Goal: Task Accomplishment & Management: Manage account settings

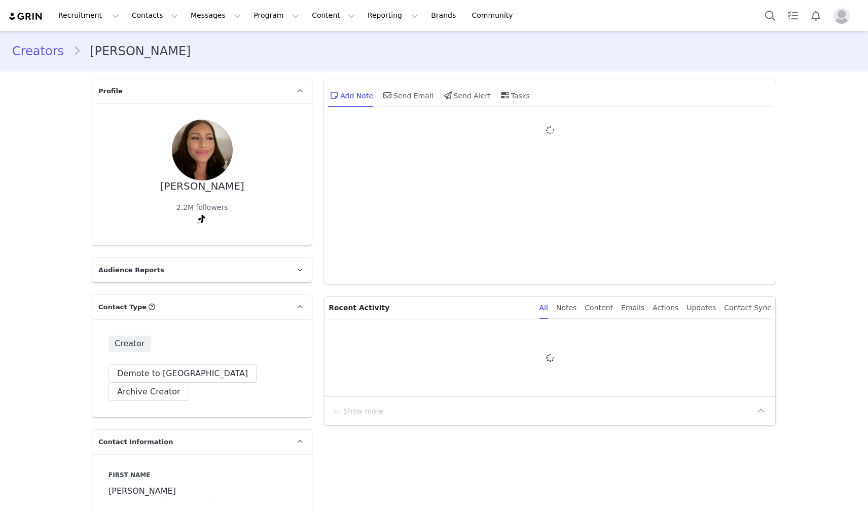
type input "+1 ([GEOGRAPHIC_DATA])"
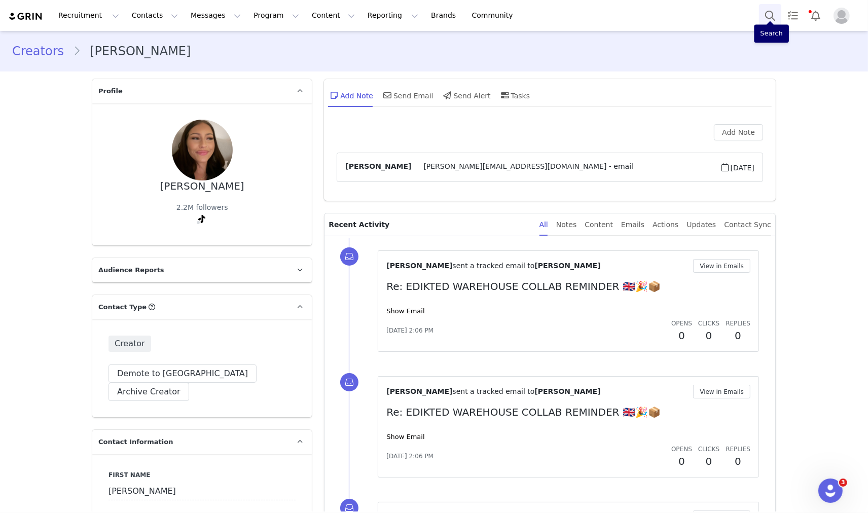
click at [766, 18] on button "Search" at bounding box center [770, 15] width 22 height 23
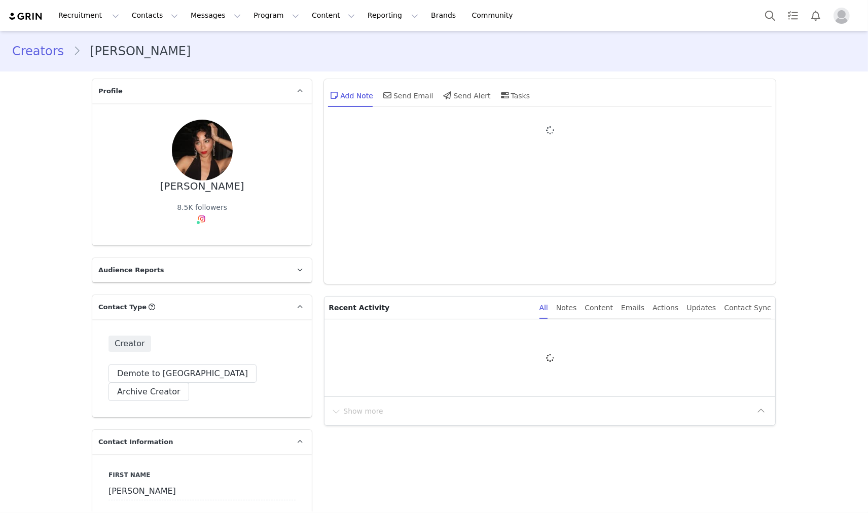
type input "+1 ([GEOGRAPHIC_DATA])"
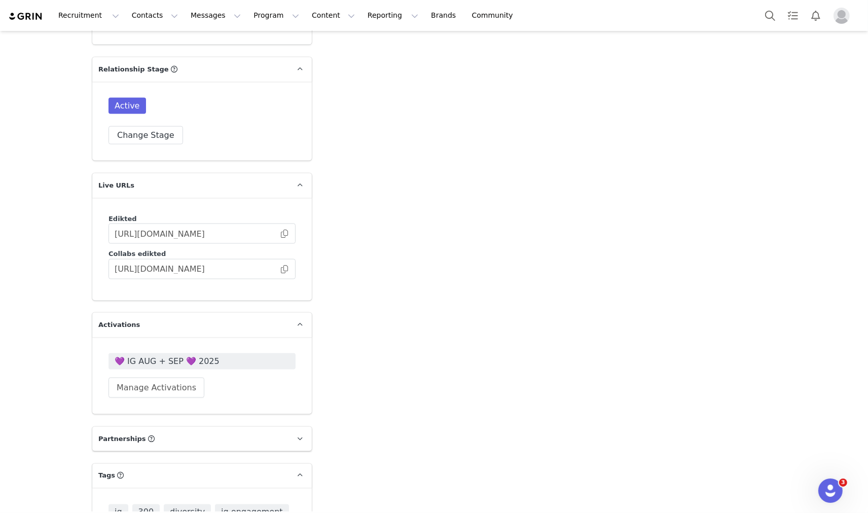
scroll to position [1679, 0]
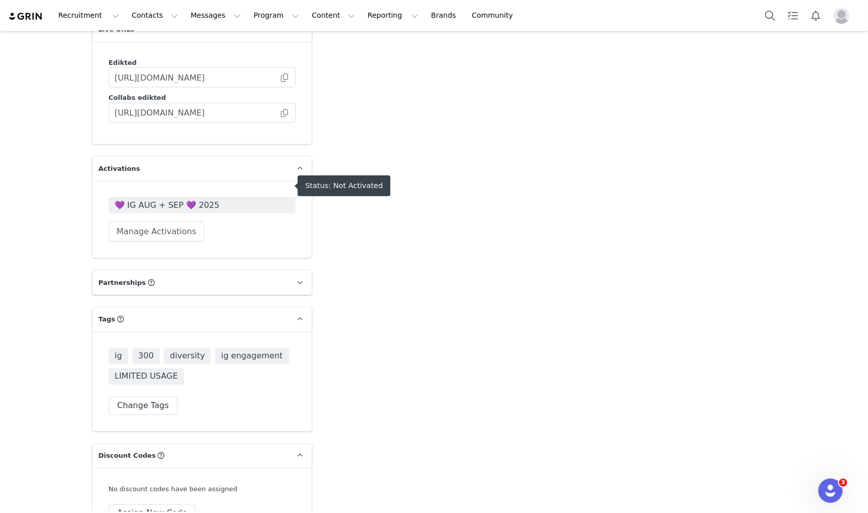
click at [196, 199] on span "💜 IG AUG + SEP 💜 2025" at bounding box center [202, 205] width 175 height 12
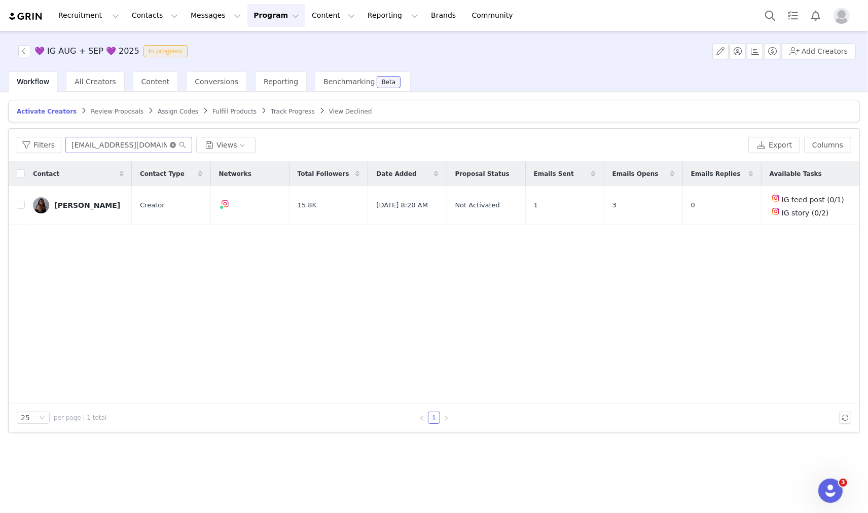
click at [170, 145] on icon "icon: close-circle" at bounding box center [173, 145] width 6 height 6
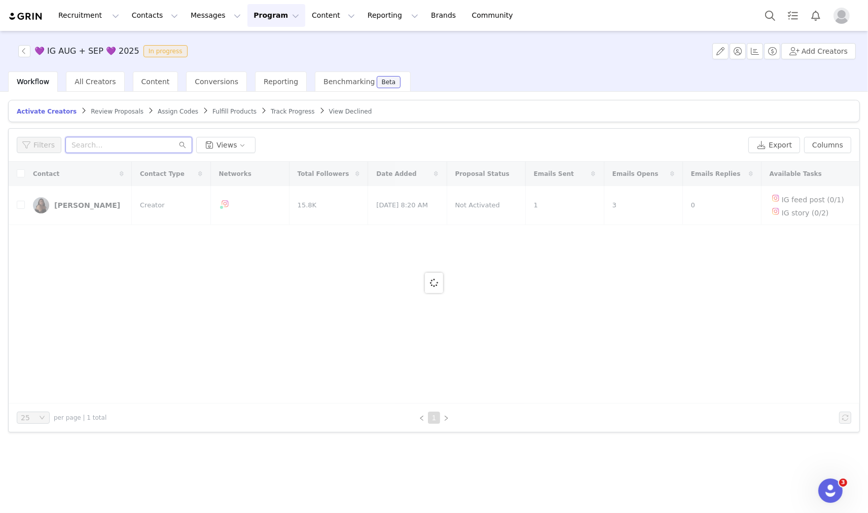
click at [145, 149] on input "text" at bounding box center [128, 145] width 127 height 16
paste input "emilychussy@outlook.com"
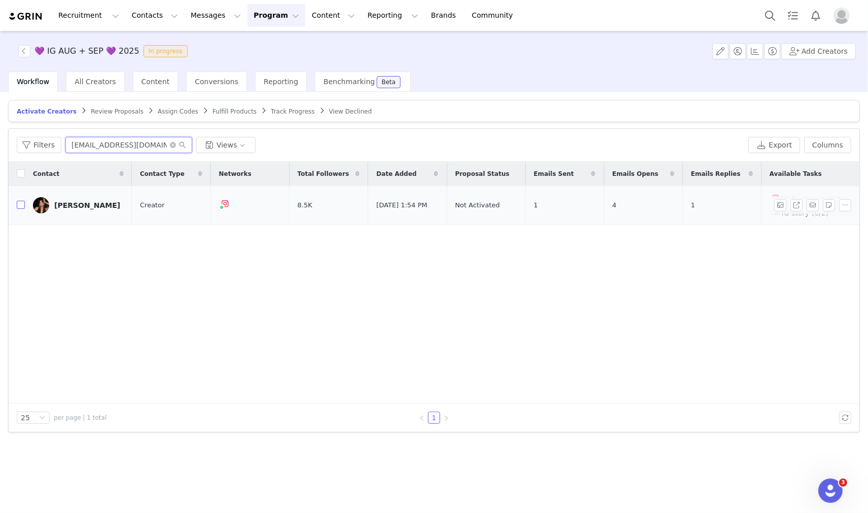
type input "emilychussy@outlook.com"
click at [22, 206] on input "checkbox" at bounding box center [21, 205] width 8 height 8
checkbox input "true"
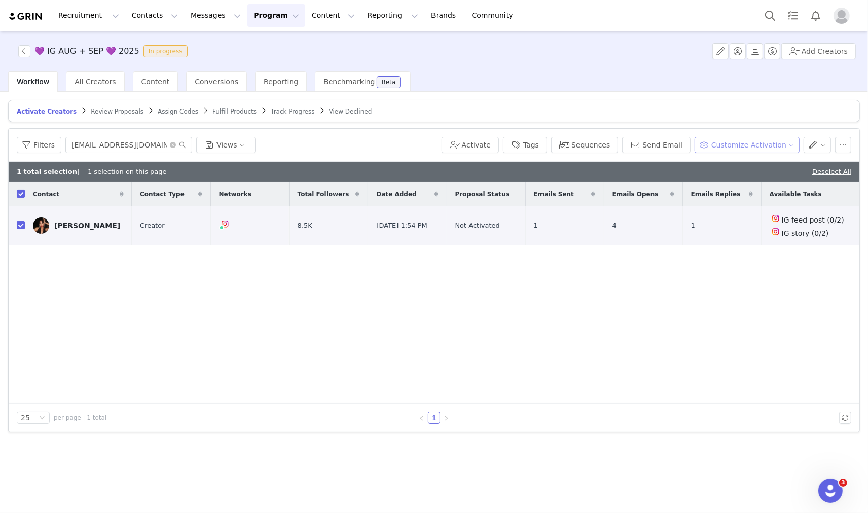
click at [745, 138] on button "Customize Activation" at bounding box center [746, 145] width 105 height 16
click at [731, 161] on span "Edit Product Selection" at bounding box center [760, 165] width 78 height 11
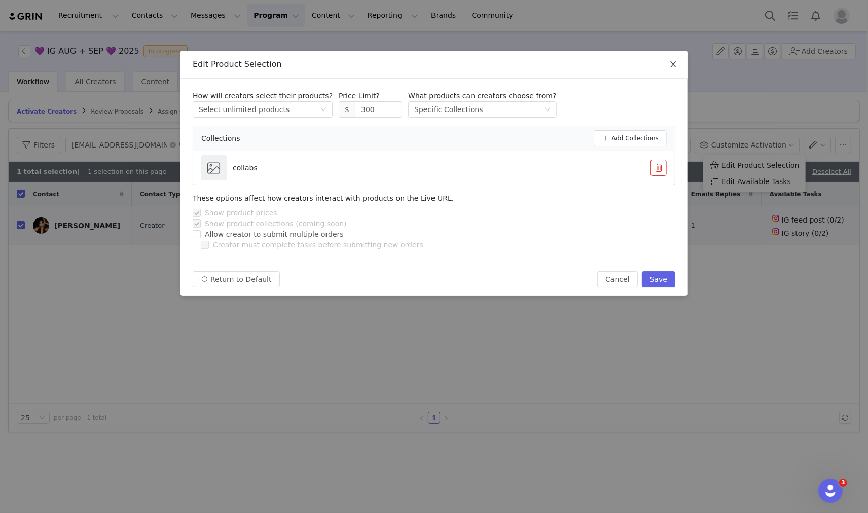
click at [677, 60] on span "Close" at bounding box center [673, 65] width 28 height 28
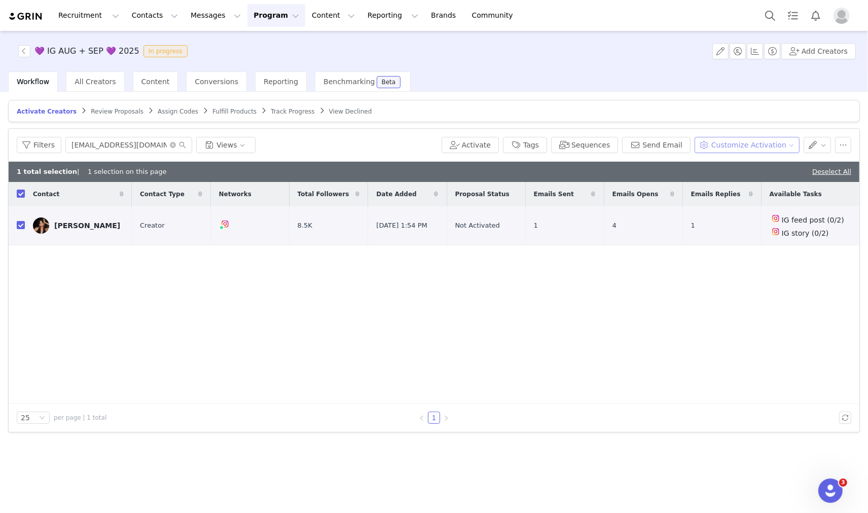
click at [725, 142] on button "Customize Activation" at bounding box center [746, 145] width 105 height 16
click at [763, 179] on span "Edit Available Tasks" at bounding box center [755, 181] width 69 height 11
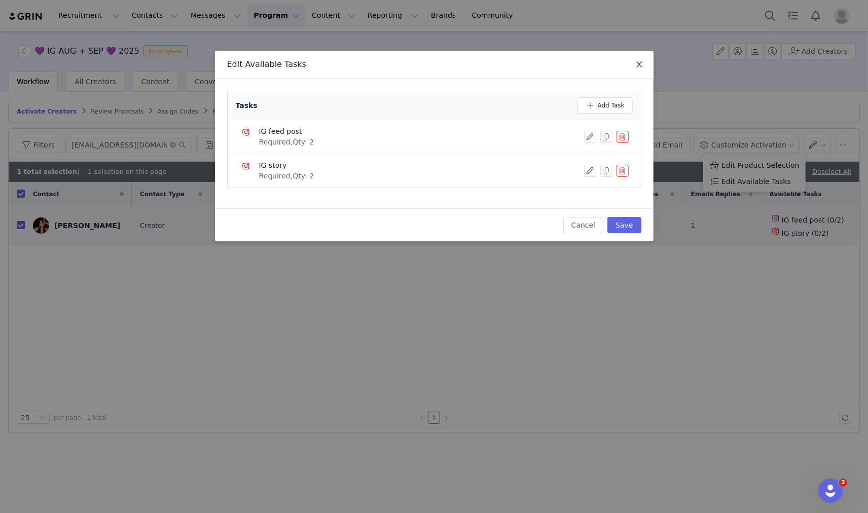
click at [644, 62] on span "Close" at bounding box center [639, 65] width 28 height 28
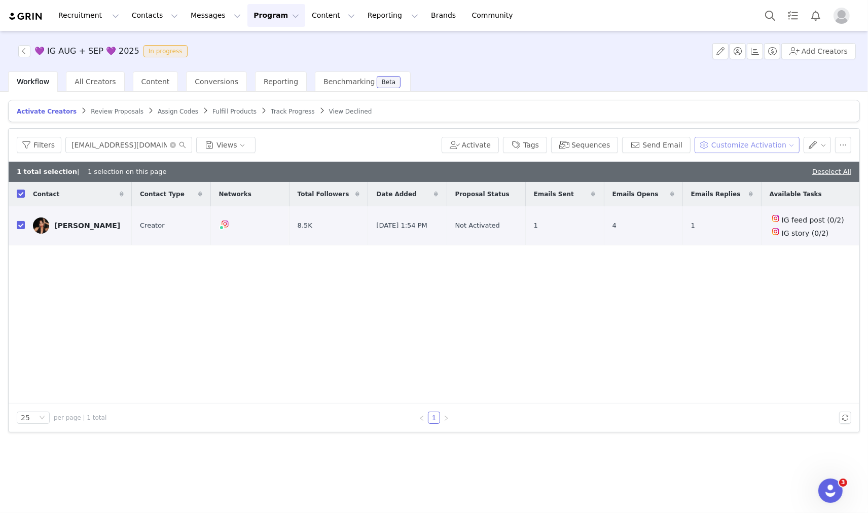
click at [735, 145] on button "Customize Activation" at bounding box center [746, 145] width 105 height 16
click at [745, 166] on span "Edit Product Selection" at bounding box center [760, 165] width 78 height 11
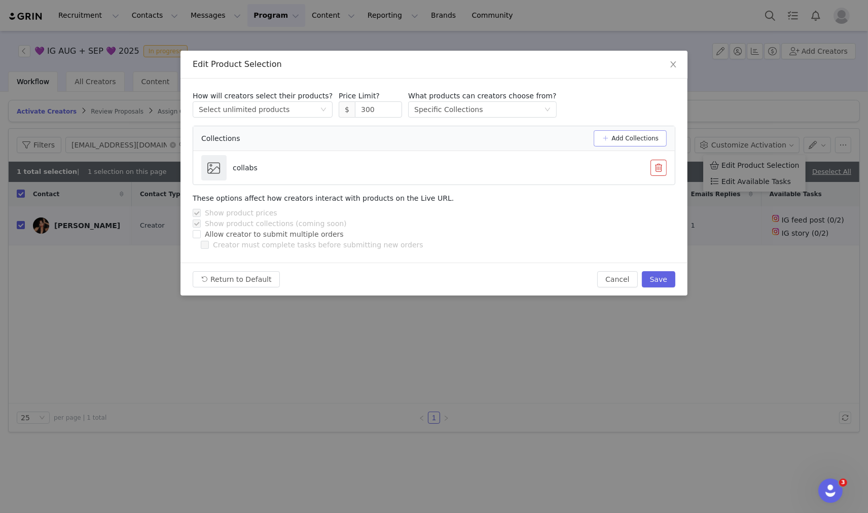
click at [646, 137] on button "Add Collections" at bounding box center [629, 138] width 73 height 16
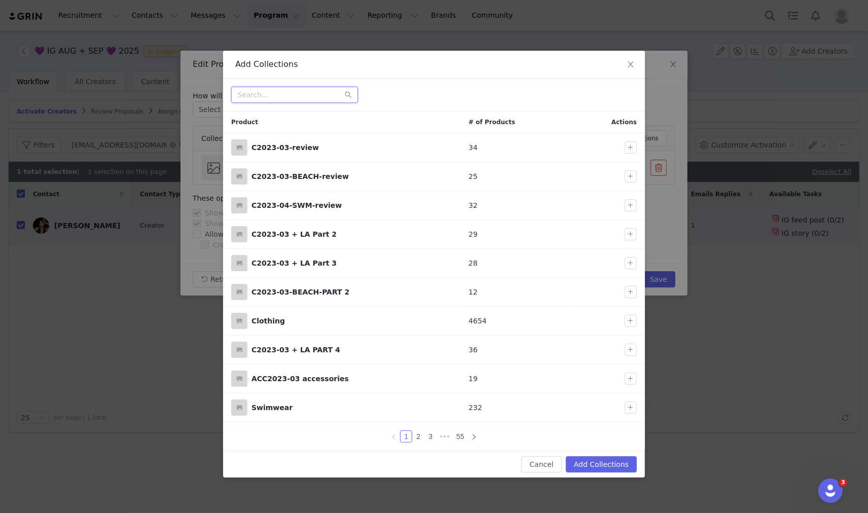
click at [285, 94] on input "text" at bounding box center [294, 95] width 127 height 16
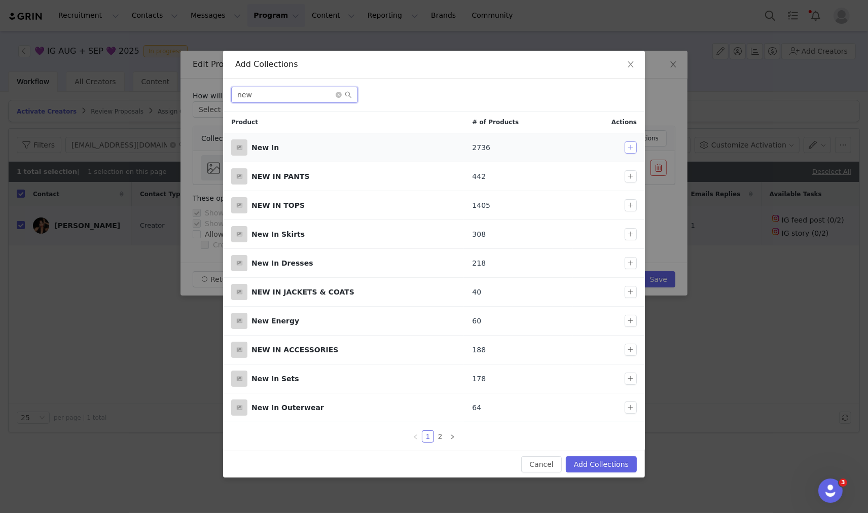
type input "new"
click at [629, 153] on button "button" at bounding box center [630, 147] width 12 height 12
click at [609, 464] on button "Add Collections" at bounding box center [601, 464] width 71 height 16
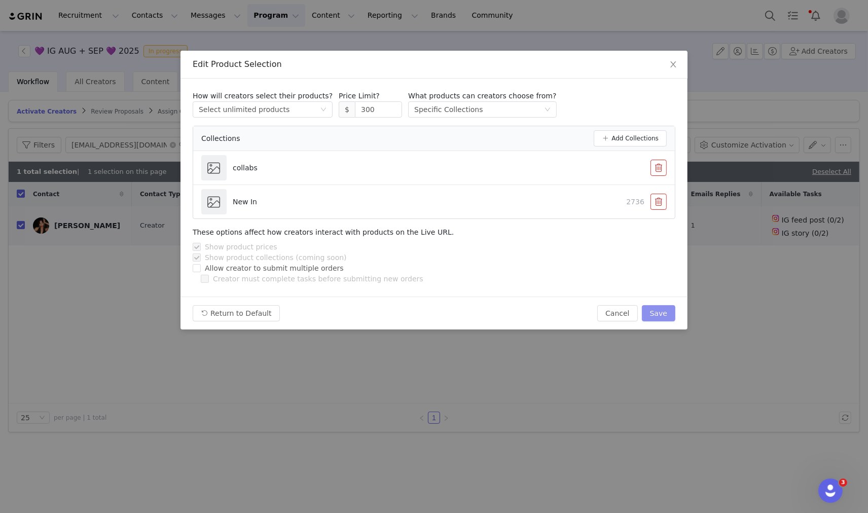
click at [664, 310] on button "Save" at bounding box center [658, 313] width 33 height 16
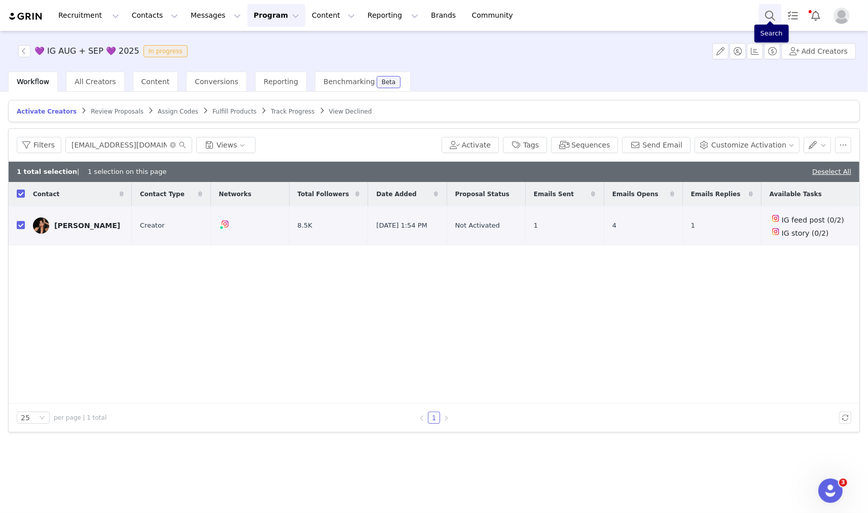
click at [759, 20] on button "Search" at bounding box center [770, 15] width 22 height 23
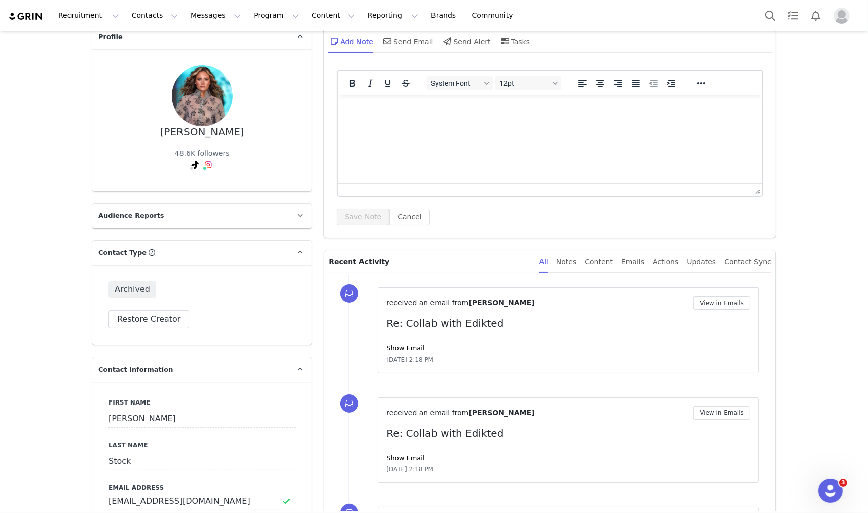
scroll to position [169, 0]
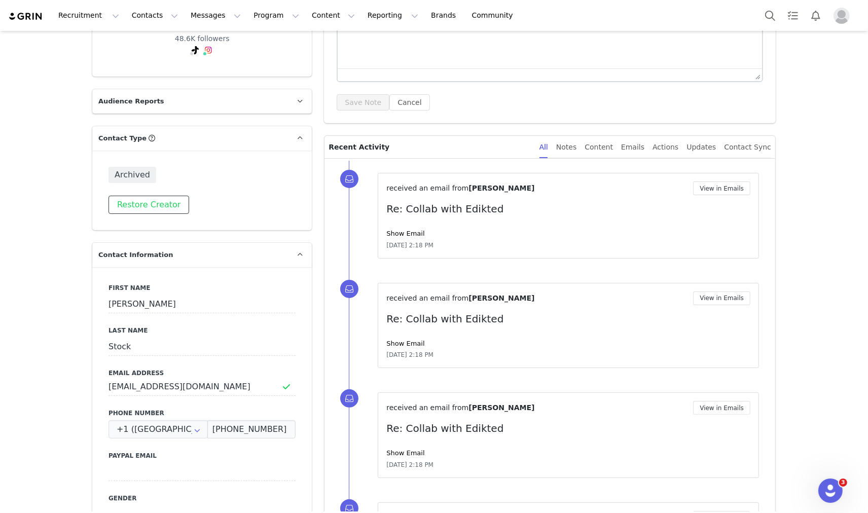
click at [149, 199] on button "Restore Creator" at bounding box center [148, 205] width 81 height 18
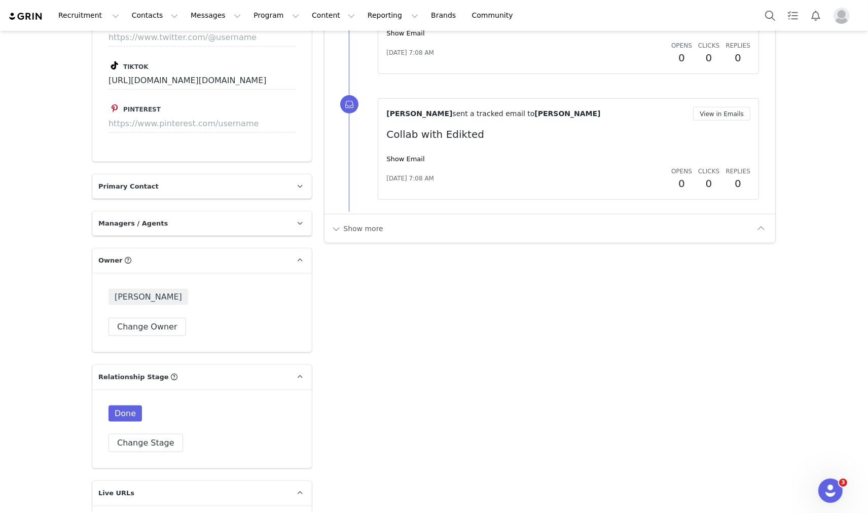
scroll to position [1351, 0]
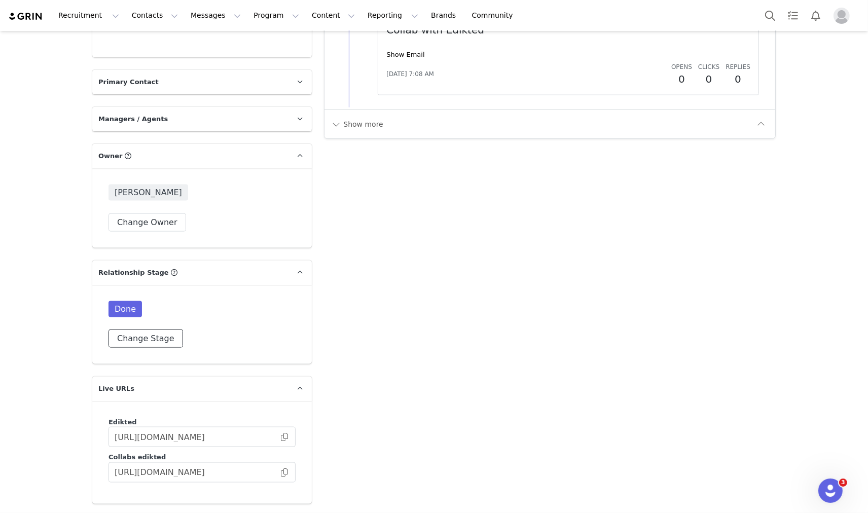
click at [148, 329] on button "Change Stage" at bounding box center [145, 338] width 74 height 18
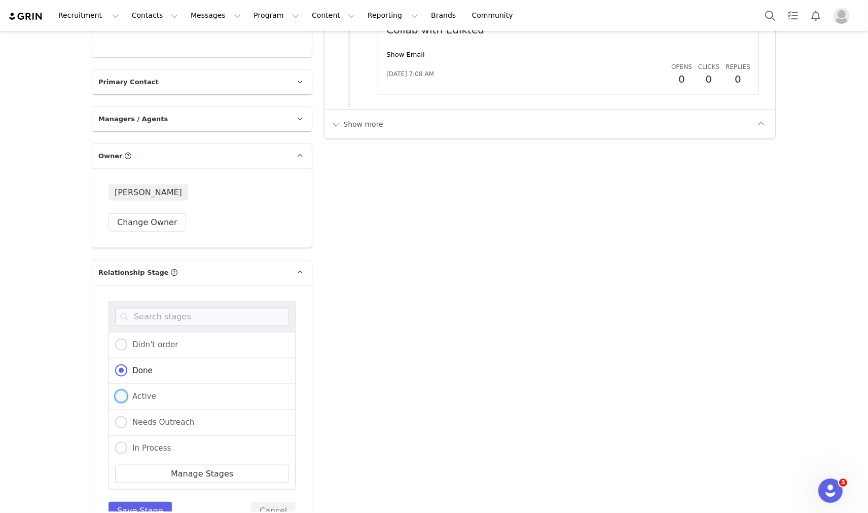
click at [141, 392] on span "Active" at bounding box center [141, 396] width 29 height 9
click at [127, 390] on input "Active" at bounding box center [121, 396] width 12 height 13
radio input "true"
radio input "false"
radio input "true"
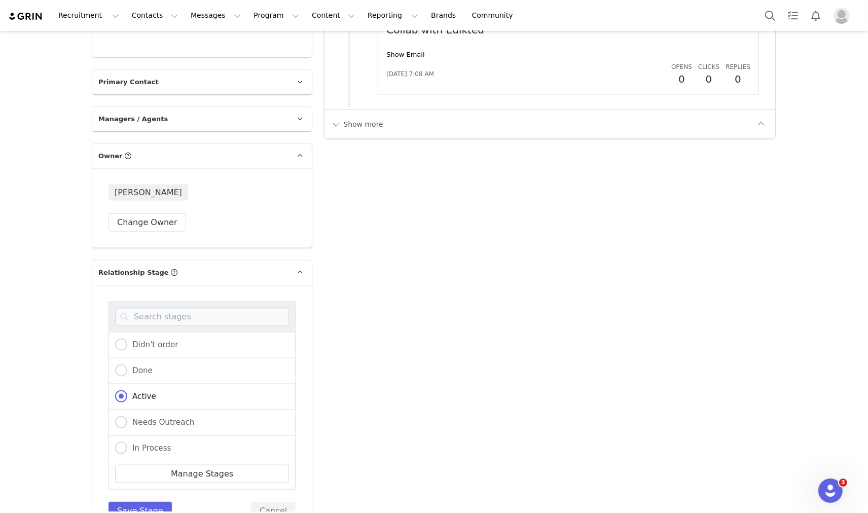
scroll to position [1633, 0]
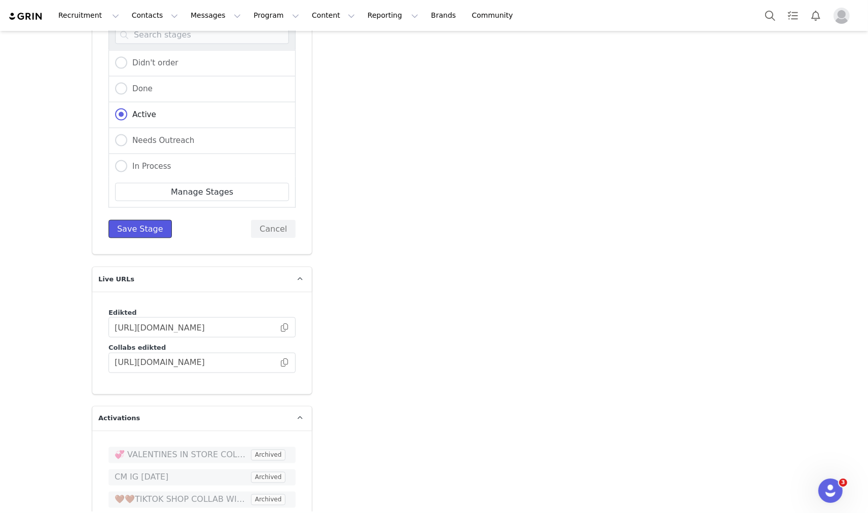
click at [147, 220] on button "Save Stage" at bounding box center [139, 229] width 63 height 18
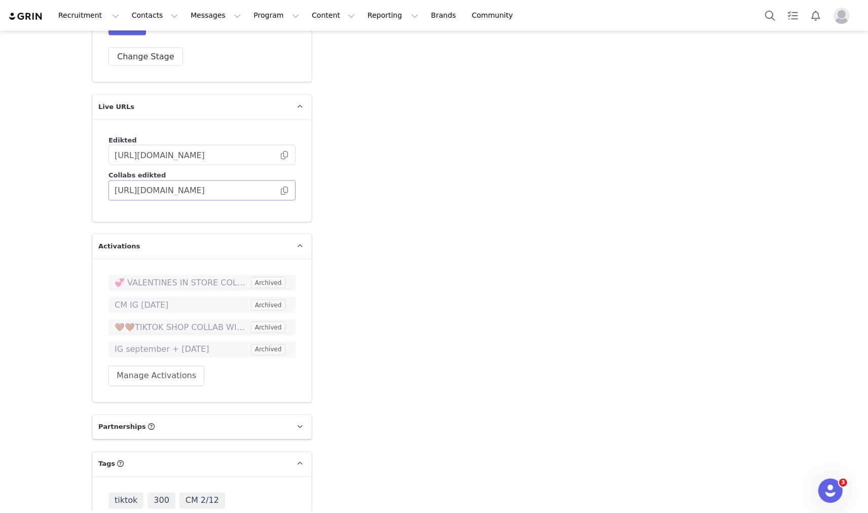
click at [281, 191] on span at bounding box center [284, 191] width 10 height 0
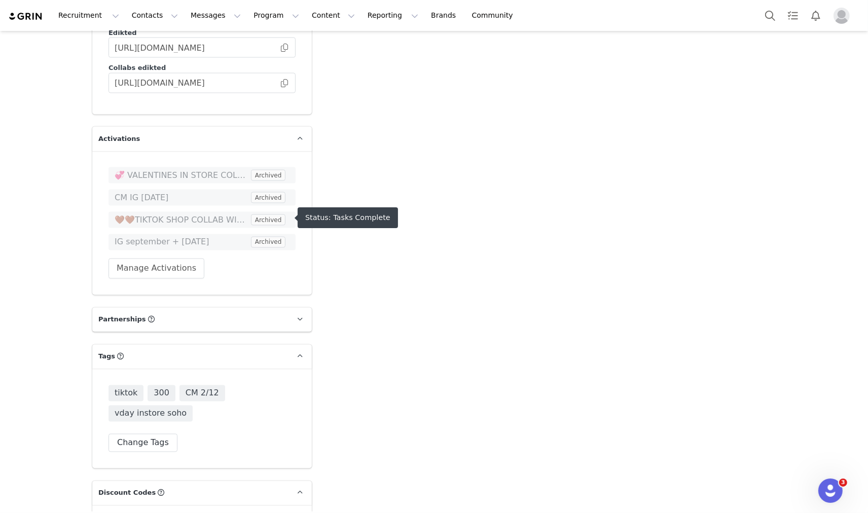
scroll to position [1745, 0]
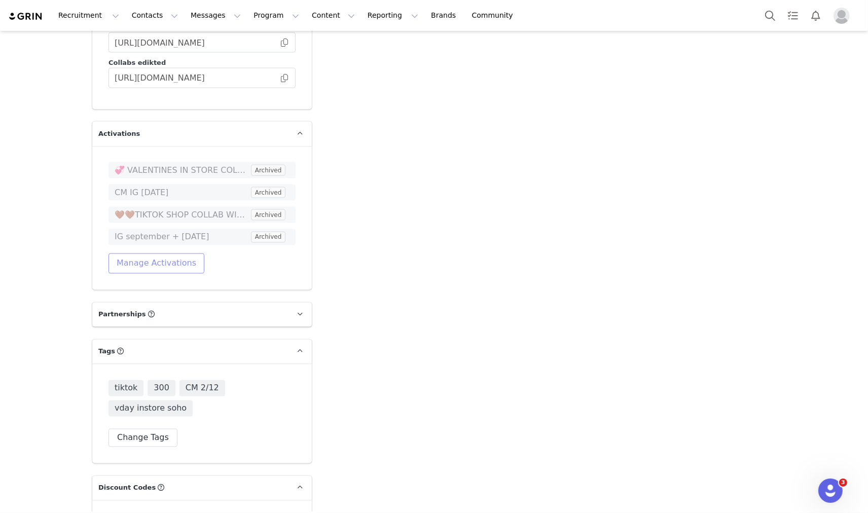
click at [121, 254] on button "Manage Activations" at bounding box center [156, 263] width 96 height 20
click at [164, 279] on div "Select Activation" at bounding box center [124, 283] width 99 height 15
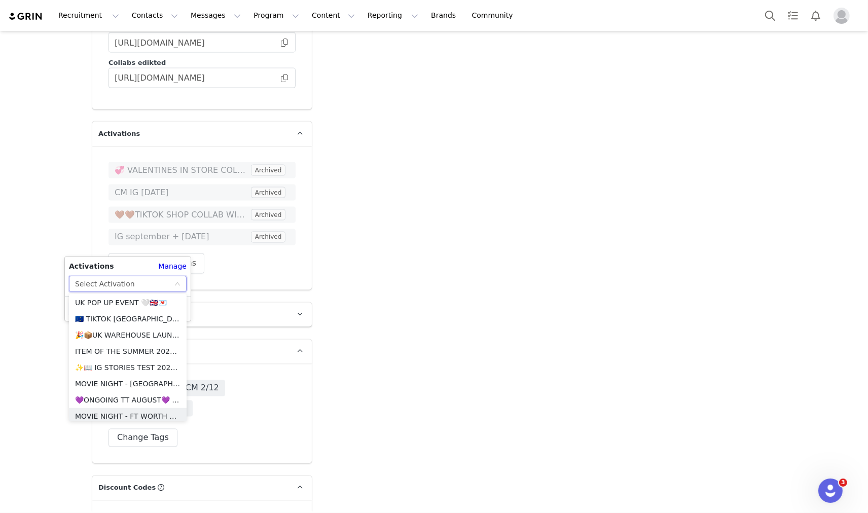
scroll to position [1070, 0]
click at [131, 350] on li "💜 IG AUG + SEP 💜 2025" at bounding box center [128, 353] width 118 height 16
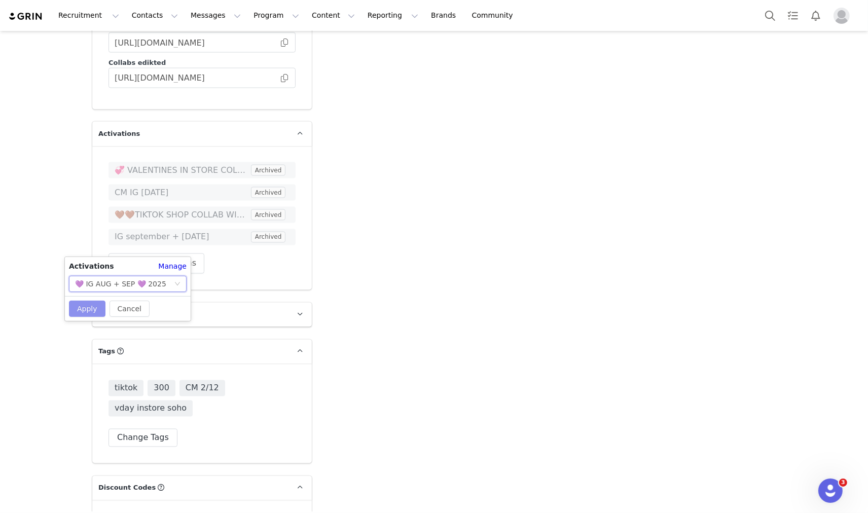
click at [81, 306] on button "Apply" at bounding box center [87, 309] width 36 height 16
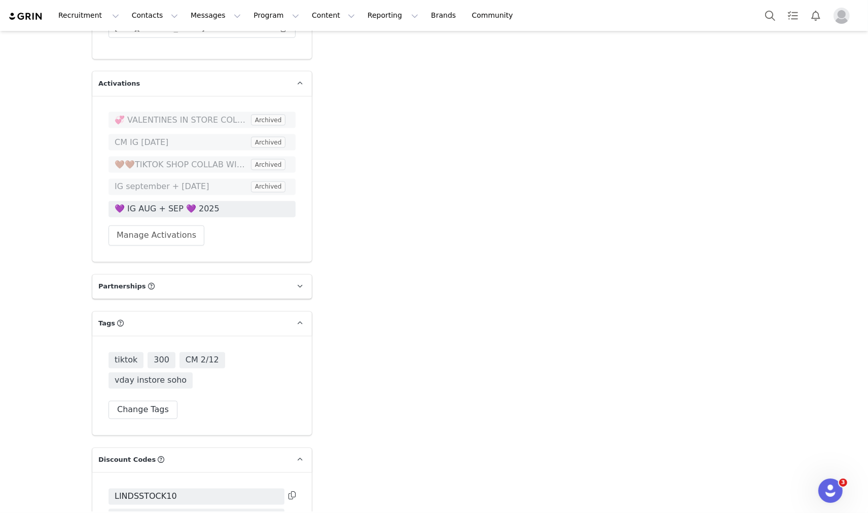
scroll to position [1858, 0]
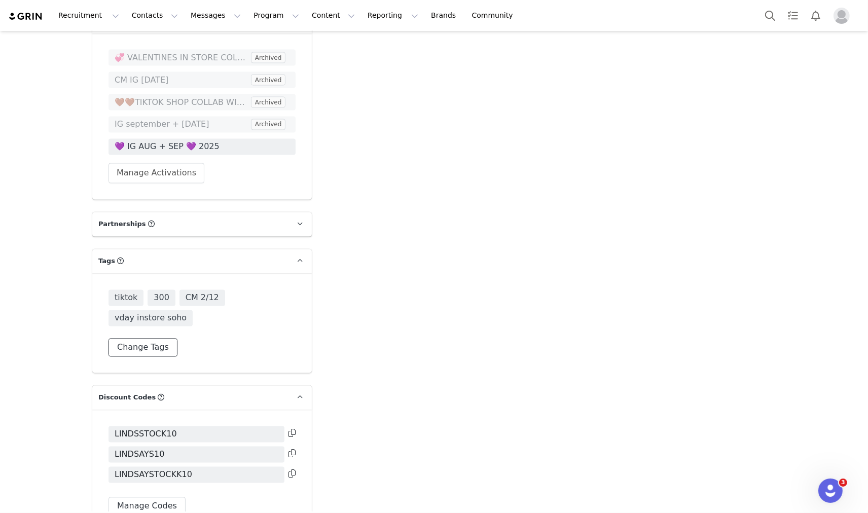
click at [148, 339] on button "Change Tags" at bounding box center [142, 348] width 69 height 18
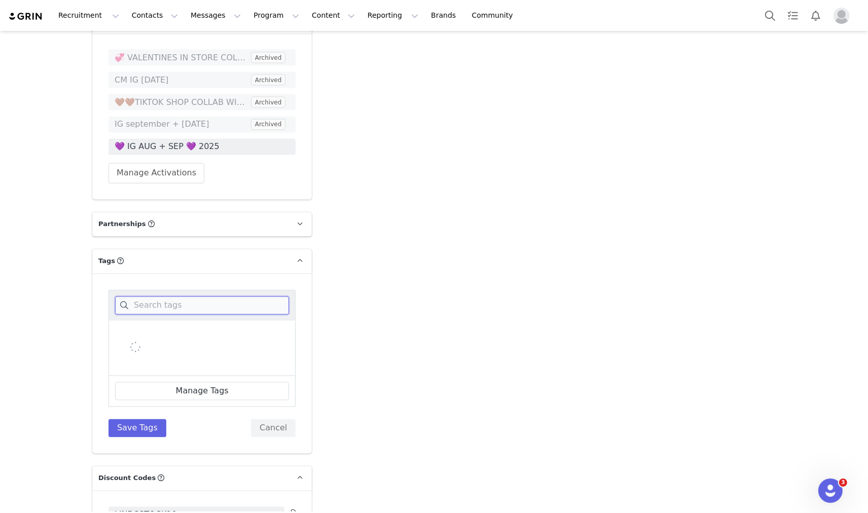
click at [176, 296] on input at bounding box center [202, 305] width 174 height 18
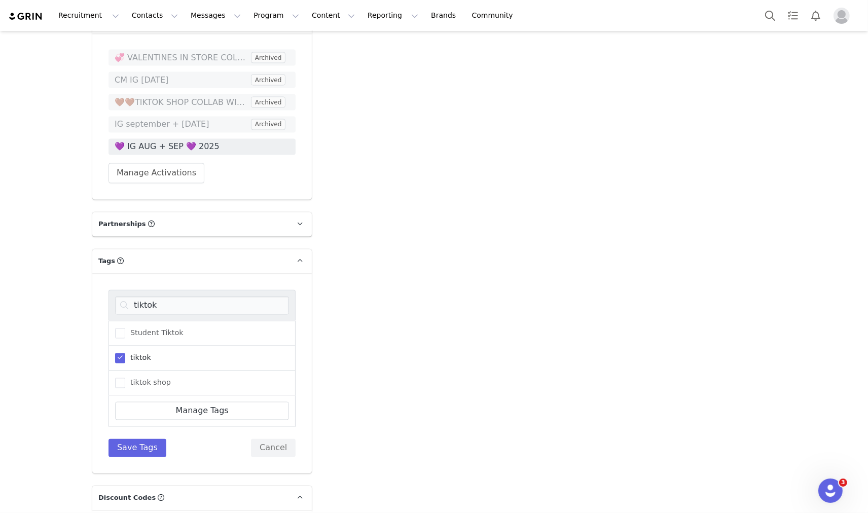
click at [125, 353] on span "tiktok" at bounding box center [138, 358] width 26 height 10
click at [125, 353] on input "tiktok" at bounding box center [125, 353] width 0 height 0
drag, startPoint x: 160, startPoint y: 292, endPoint x: 134, endPoint y: 284, distance: 27.2
click at [137, 296] on input "tiktok" at bounding box center [202, 305] width 174 height 18
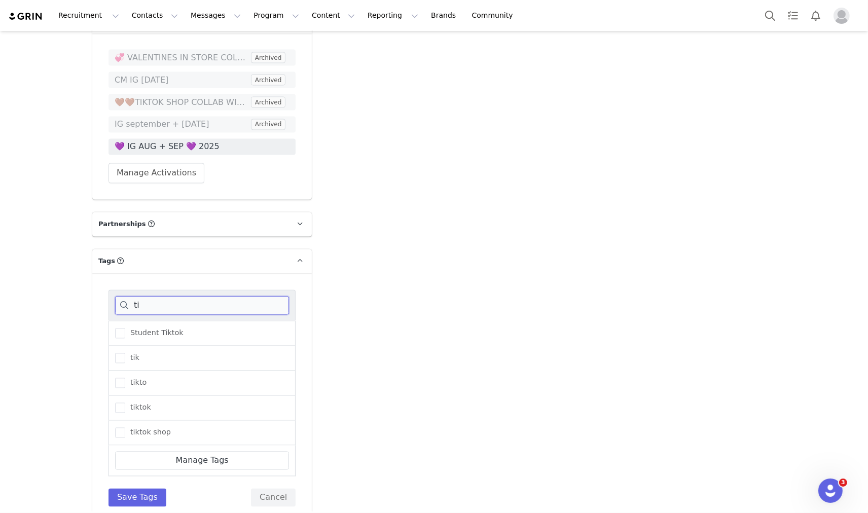
type input "t"
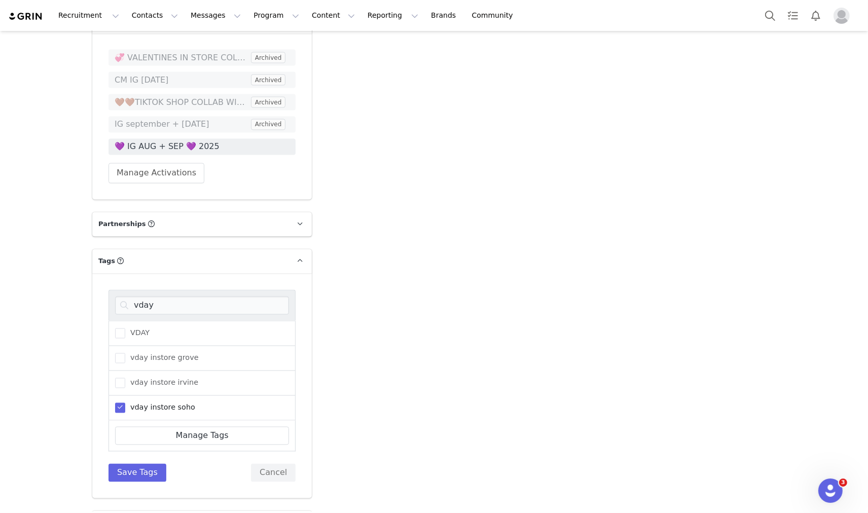
click at [115, 403] on span at bounding box center [120, 408] width 10 height 10
click at [125, 403] on input "vday instore soho" at bounding box center [125, 403] width 0 height 0
drag, startPoint x: 137, startPoint y: 286, endPoint x: 94, endPoint y: 281, distance: 43.4
click at [95, 281] on div "vday VDAY vday instore grove vday instore irvine vday instore soho Manage Tags …" at bounding box center [201, 386] width 219 height 224
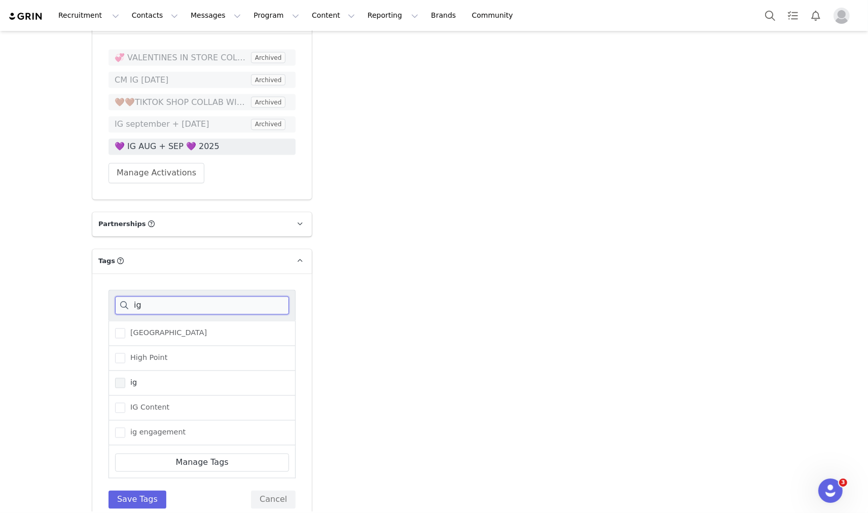
type input "ig"
click at [120, 378] on span at bounding box center [120, 383] width 10 height 10
click at [125, 378] on input "ig" at bounding box center [125, 378] width 0 height 0
click at [145, 491] on button "Save Tags" at bounding box center [137, 500] width 58 height 18
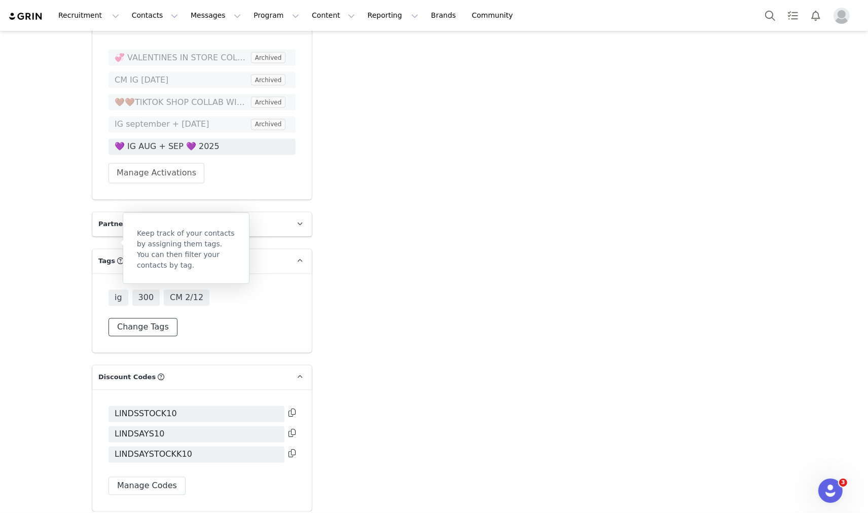
click at [150, 318] on button "Change Tags" at bounding box center [142, 327] width 69 height 18
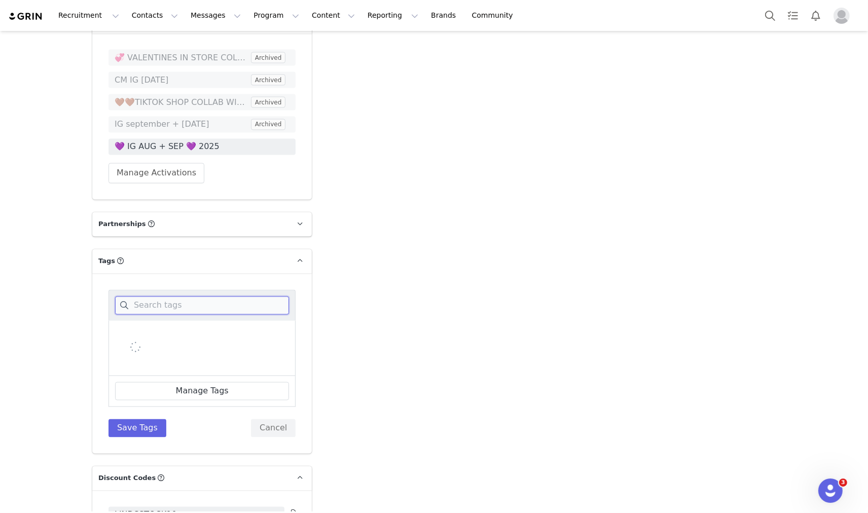
click at [166, 296] on input at bounding box center [202, 305] width 174 height 18
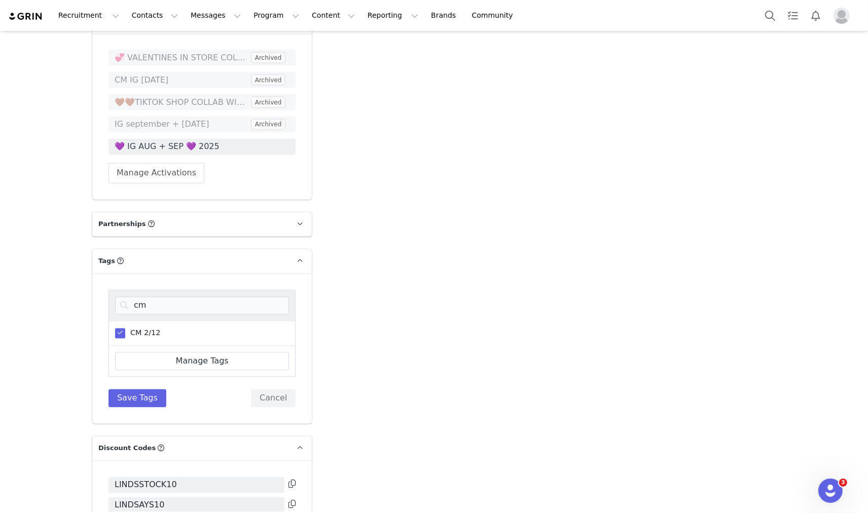
click at [127, 328] on span "CM 2/12" at bounding box center [142, 333] width 35 height 10
click at [125, 328] on input "CM 2/12" at bounding box center [125, 328] width 0 height 0
drag, startPoint x: 143, startPoint y: 286, endPoint x: 118, endPoint y: 284, distance: 25.4
click at [118, 296] on input "cm" at bounding box center [202, 305] width 174 height 18
type input "repos"
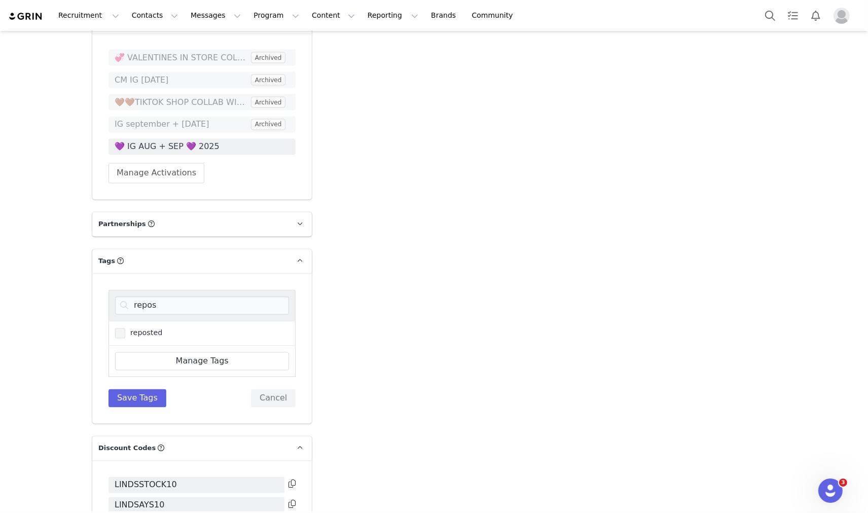
click at [151, 328] on span "reposted" at bounding box center [144, 333] width 38 height 10
click at [125, 328] on input "reposted" at bounding box center [125, 328] width 0 height 0
click at [121, 389] on button "Save Tags" at bounding box center [137, 398] width 58 height 18
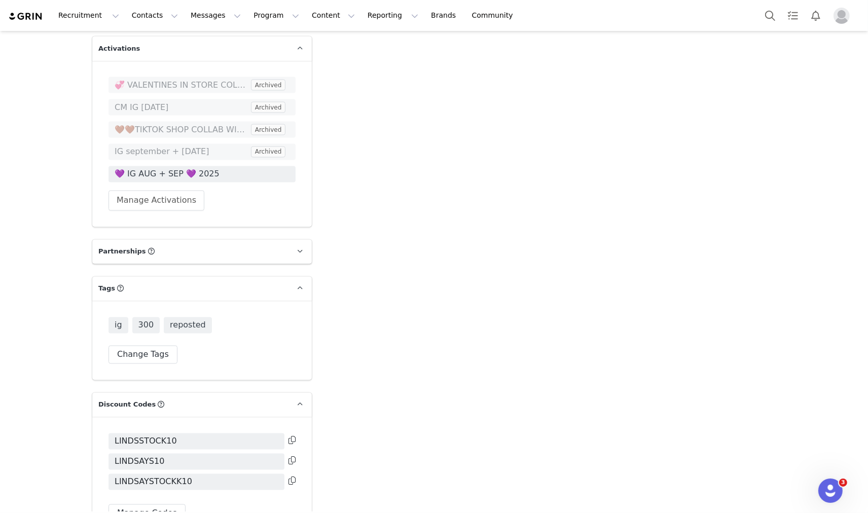
scroll to position [1943, 0]
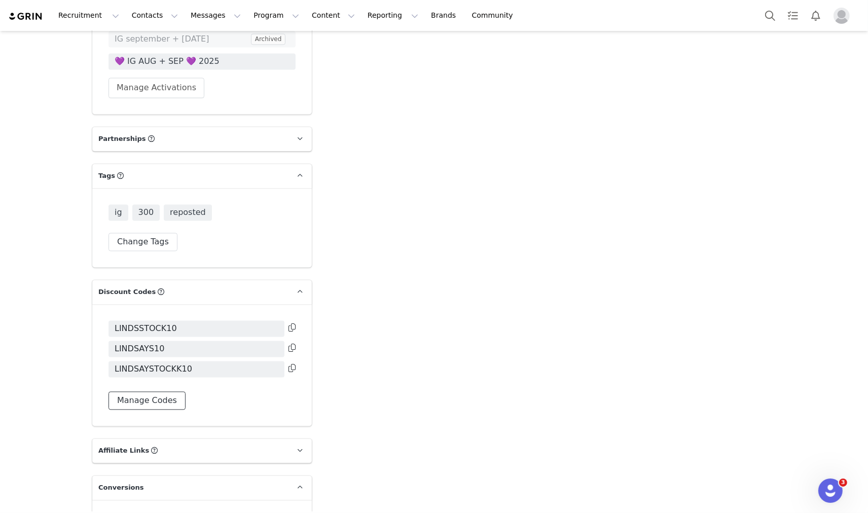
click at [142, 392] on button "Manage Codes" at bounding box center [146, 401] width 77 height 18
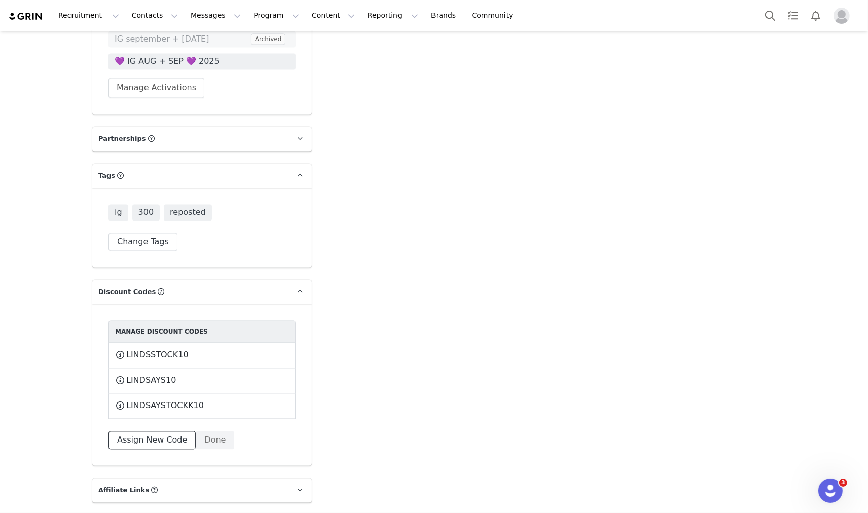
click at [151, 431] on button "Assign New Code" at bounding box center [151, 440] width 87 height 18
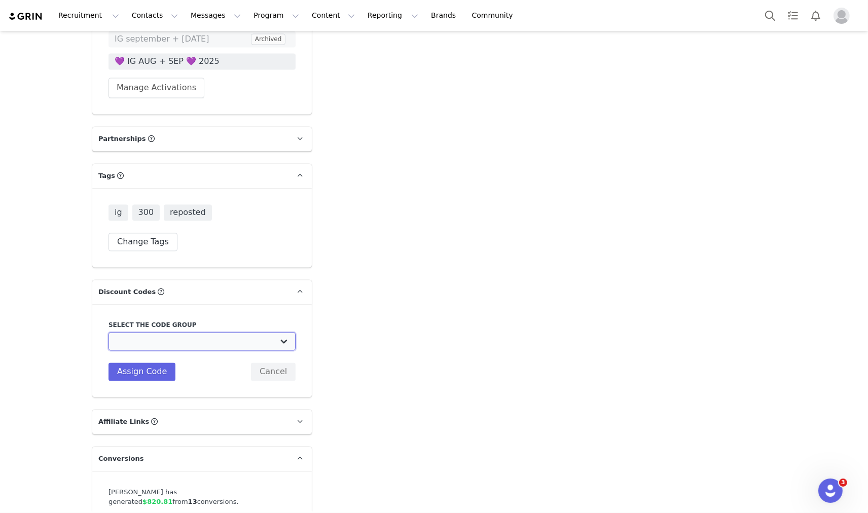
click at [252, 332] on select "Edikted UK: NEW TIKTOK ❤️ Edikted UK: NEW IG ❤️ Edikted: Students + IG Edikted:…" at bounding box center [201, 341] width 187 height 18
select select "10009866"
click at [108, 332] on select "Edikted UK: NEW TIKTOK ❤️ Edikted UK: NEW IG ❤️ Edikted: Students + IG Edikted:…" at bounding box center [201, 341] width 187 height 18
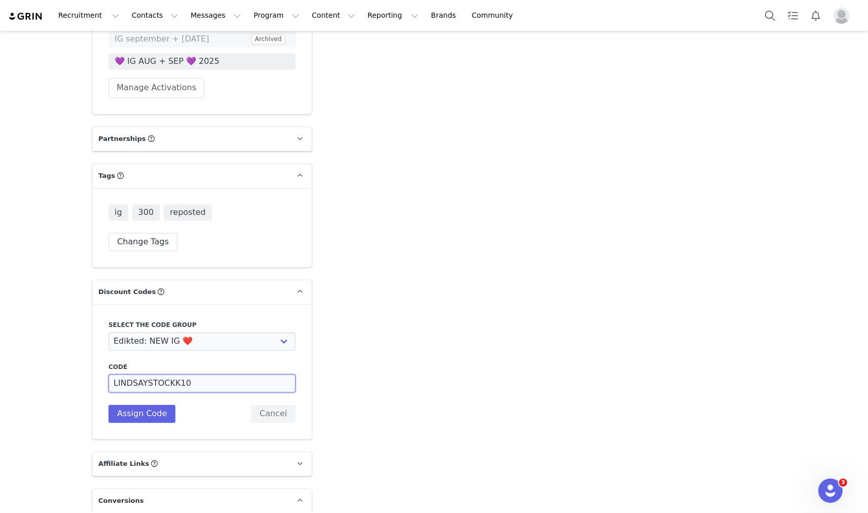
click at [166, 374] on input "LINDSAYSTOCKK10" at bounding box center [201, 383] width 187 height 18
click at [153, 374] on input "LINDSAYSTOCK10" at bounding box center [201, 383] width 187 height 18
type input "LINDSAYSTOCK10"
click at [125, 405] on button "Assign Code" at bounding box center [141, 414] width 67 height 18
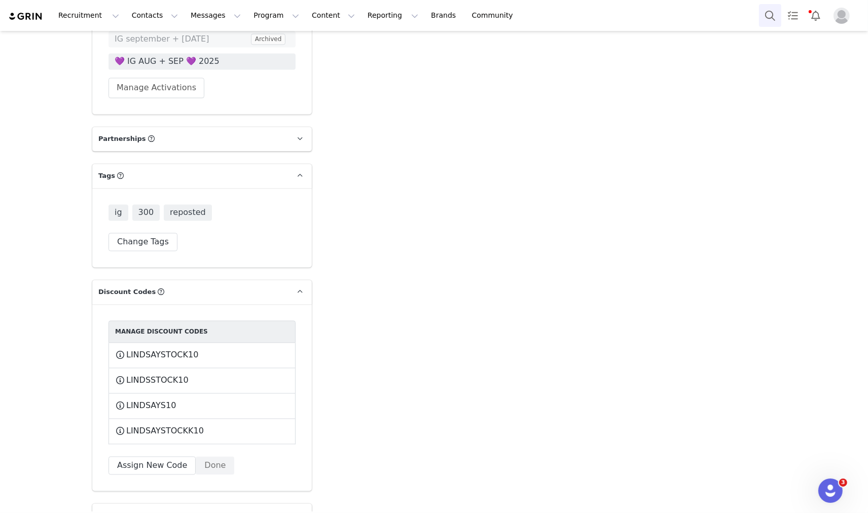
click at [773, 17] on button "Search" at bounding box center [770, 15] width 22 height 23
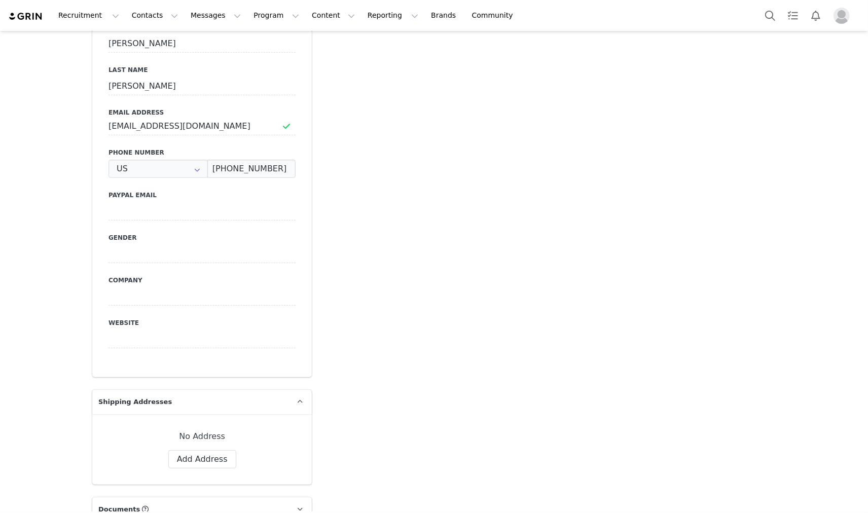
type input "+1 ([GEOGRAPHIC_DATA])"
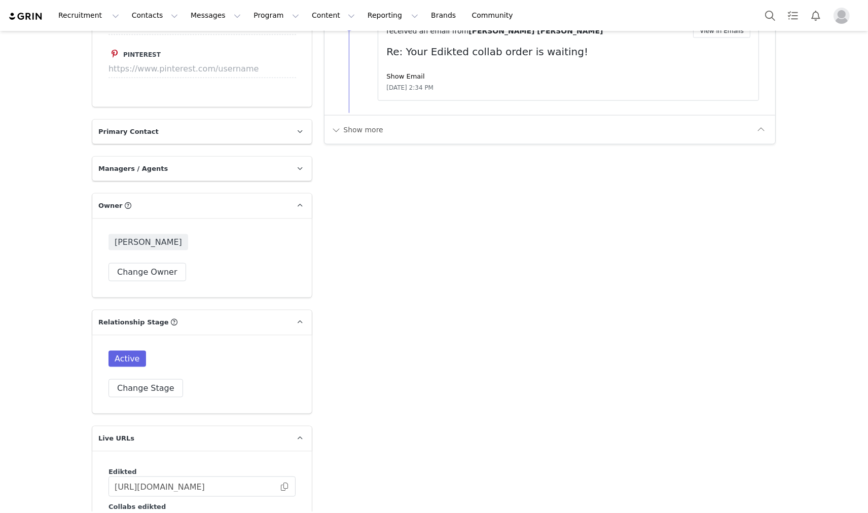
scroll to position [1689, 0]
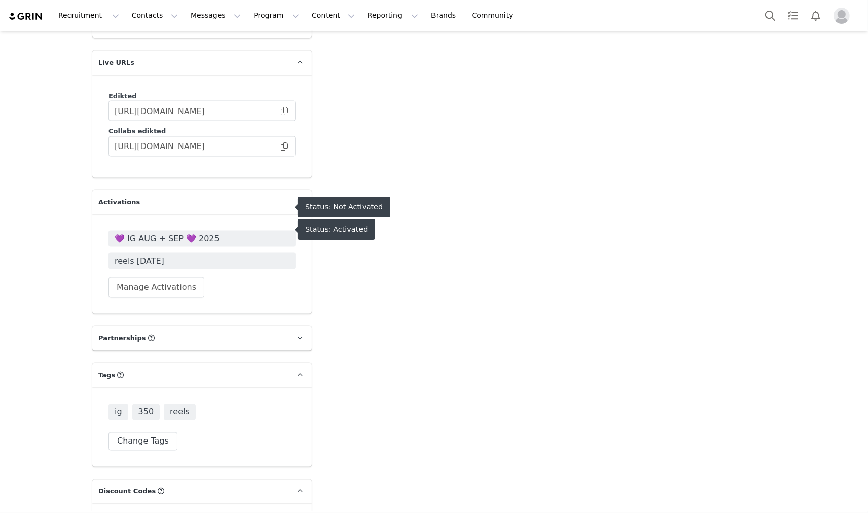
click at [192, 233] on span "💜 IG AUG + SEP 💜 2025" at bounding box center [202, 239] width 175 height 12
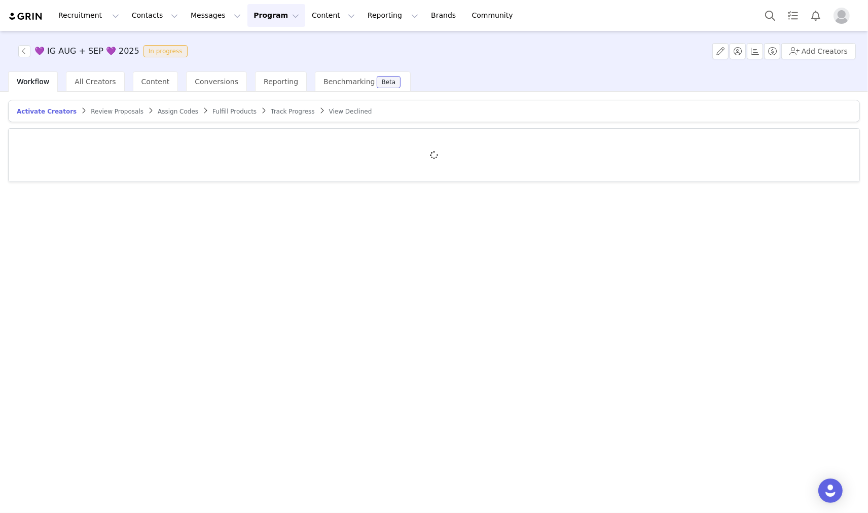
click at [226, 108] on span "Fulfill Products" at bounding box center [234, 111] width 44 height 7
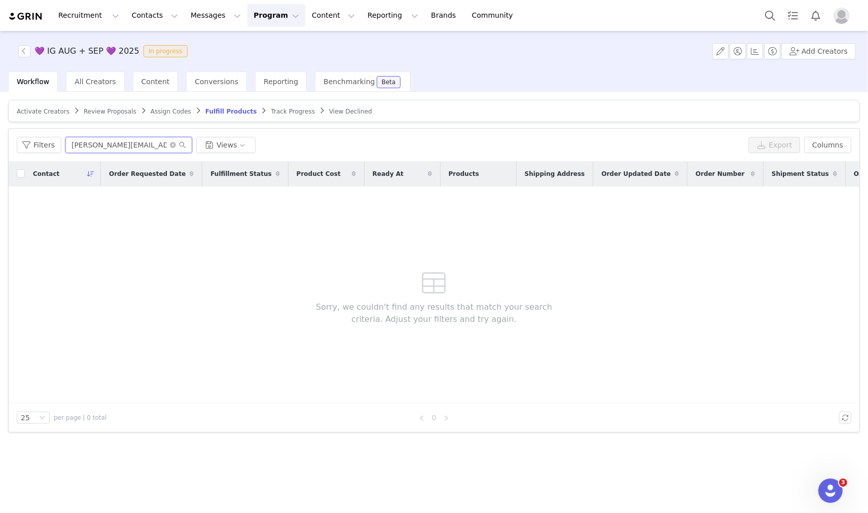
click at [119, 148] on input "chloe@pctalent.co" at bounding box center [128, 145] width 127 height 16
click at [49, 114] on span "Activate Creators" at bounding box center [43, 111] width 53 height 7
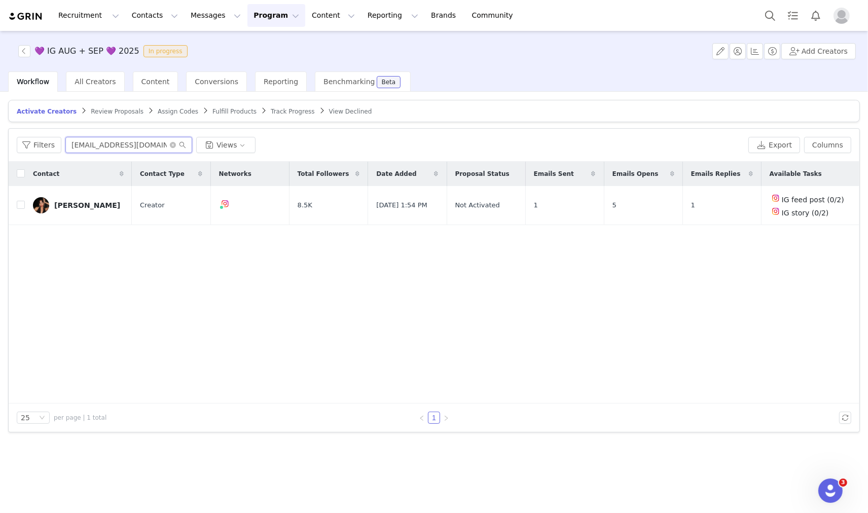
click at [87, 137] on input "emilychussy@outlook.com" at bounding box center [128, 145] width 127 height 16
paste input "mafe@viralnationtalent"
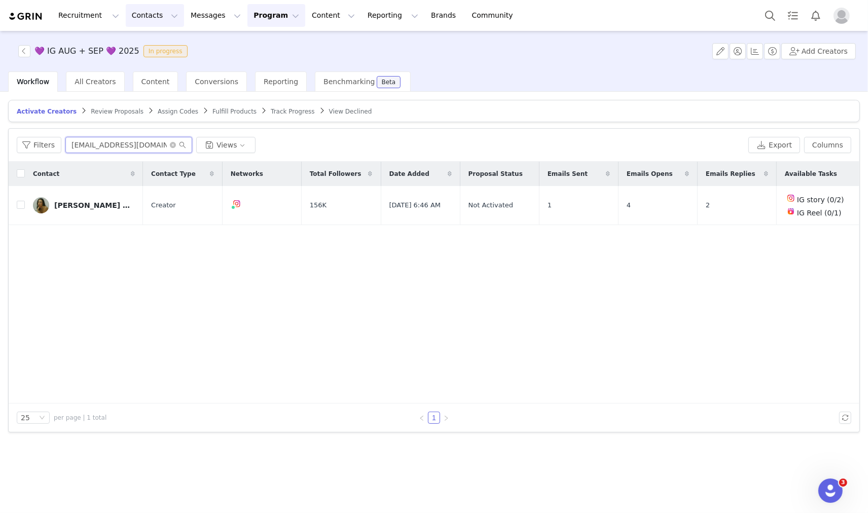
type input "mafe@viralnationtalent.com"
